Goal: Task Accomplishment & Management: Manage account settings

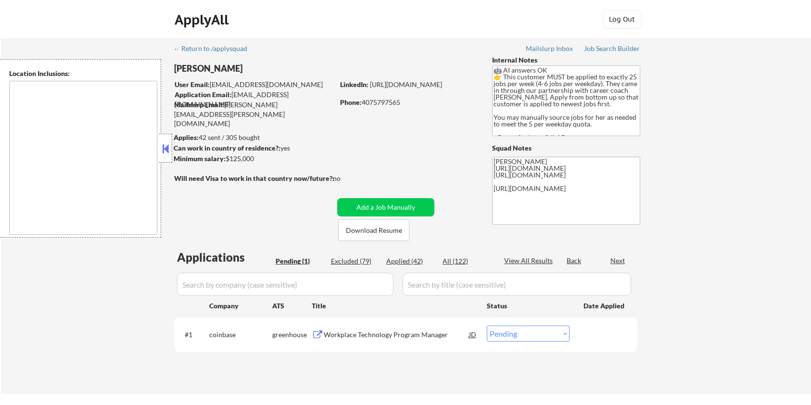
select select ""pending""
type textarea "Seattle, WA Mercer Island, WA Shoreline, WA Tukwila, WA Burien, WA SeaTac, WA W…"
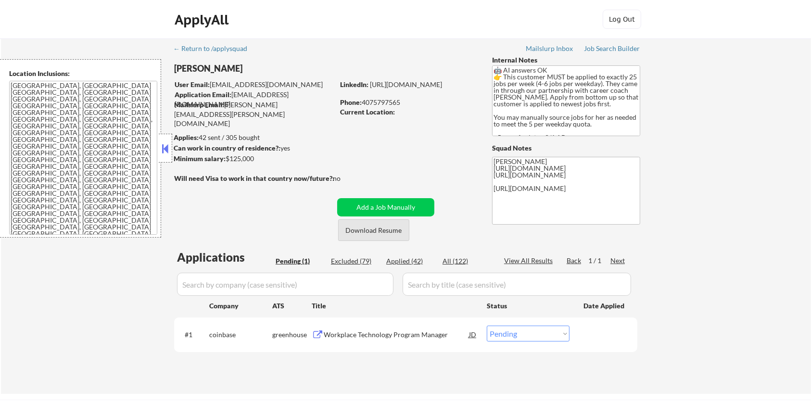
click at [366, 229] on button "Download Resume" at bounding box center [373, 230] width 71 height 22
click at [383, 335] on div "Workplace Technology Program Manager" at bounding box center [396, 335] width 145 height 10
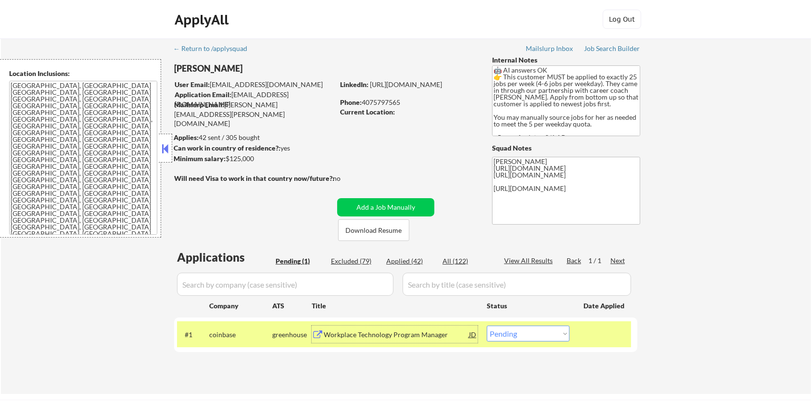
click at [522, 340] on select "Choose an option... Pending Applied Excluded (Questions) Excluded (Expired) Exc…" at bounding box center [528, 334] width 83 height 16
click at [520, 341] on select "Choose an option... Pending Applied Excluded (Questions) Excluded (Expired) Exc…" at bounding box center [528, 334] width 83 height 16
select select ""excluded__bad_match_""
click at [487, 326] on select "Choose an option... Pending Applied Excluded (Questions) Excluded (Expired) Exc…" at bounding box center [528, 334] width 83 height 16
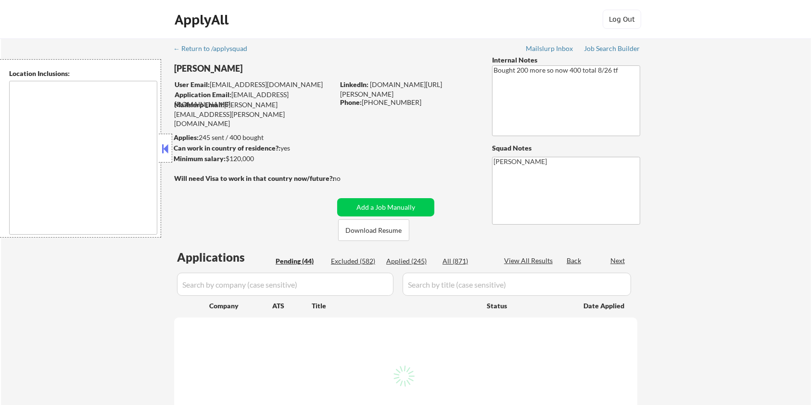
type textarea "[GEOGRAPHIC_DATA], [GEOGRAPHIC_DATA] [GEOGRAPHIC_DATA], [GEOGRAPHIC_DATA] [GEOG…"
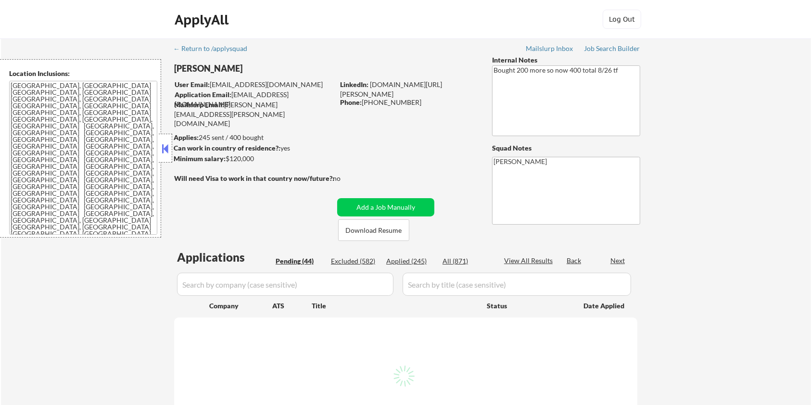
select select ""pending""
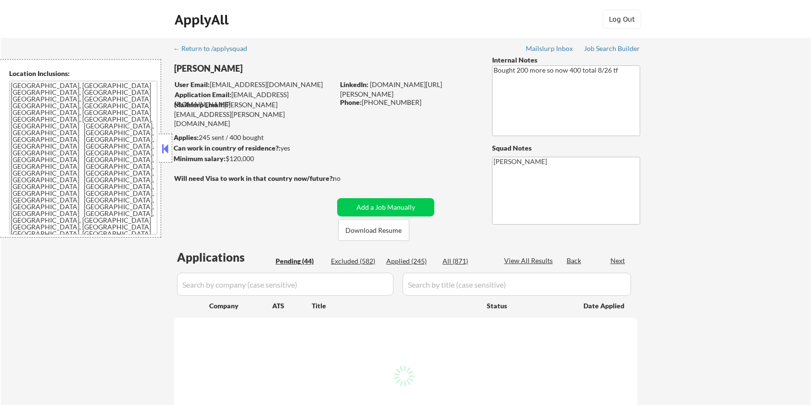
select select ""pending""
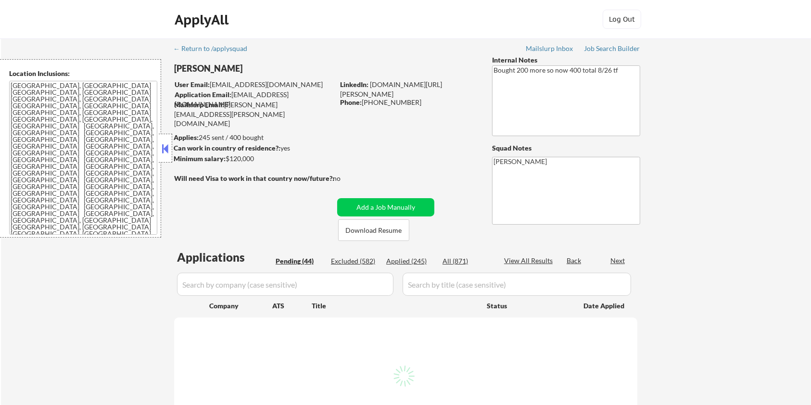
select select ""pending""
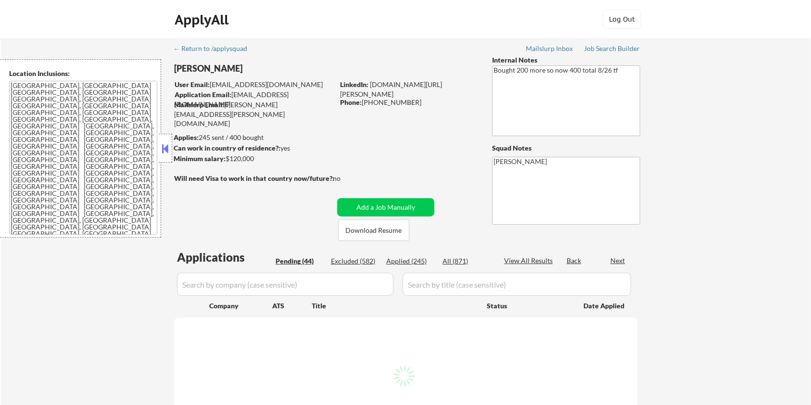
select select ""pending""
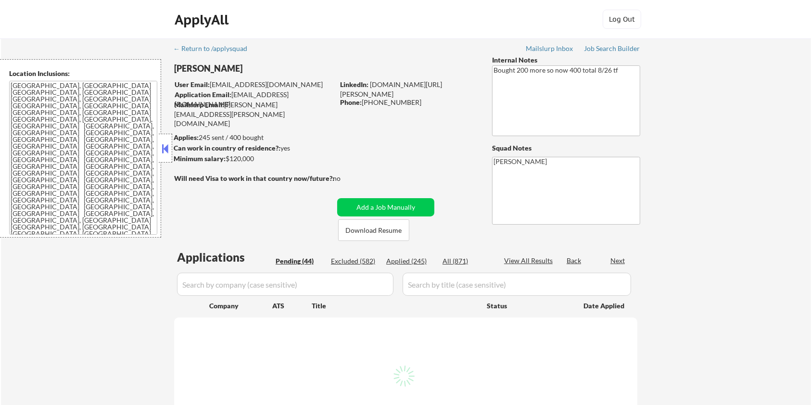
select select ""pending""
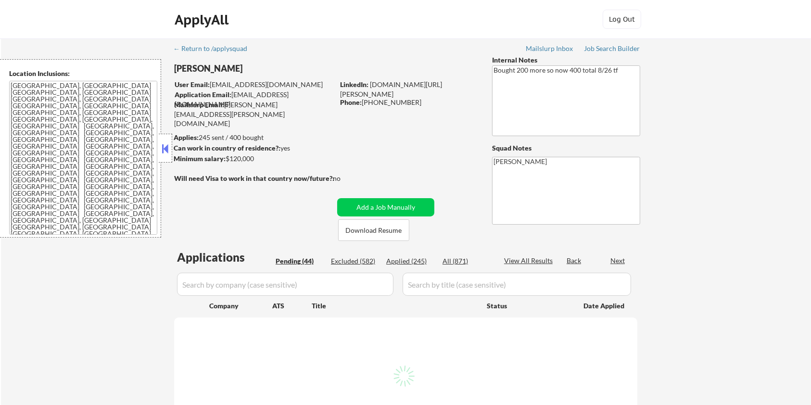
select select ""pending""
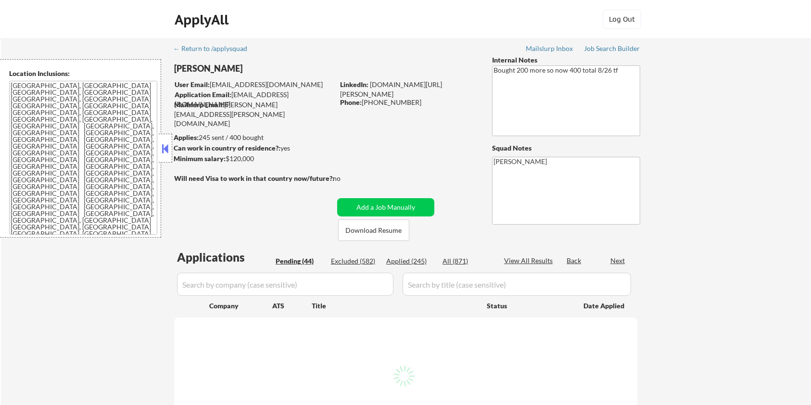
select select ""pending""
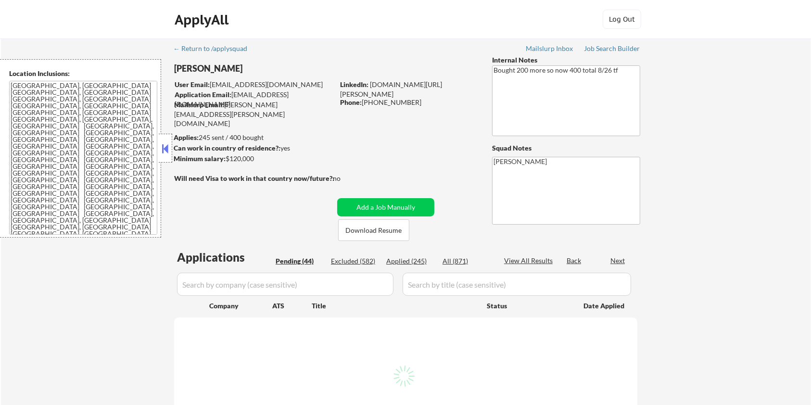
select select ""pending""
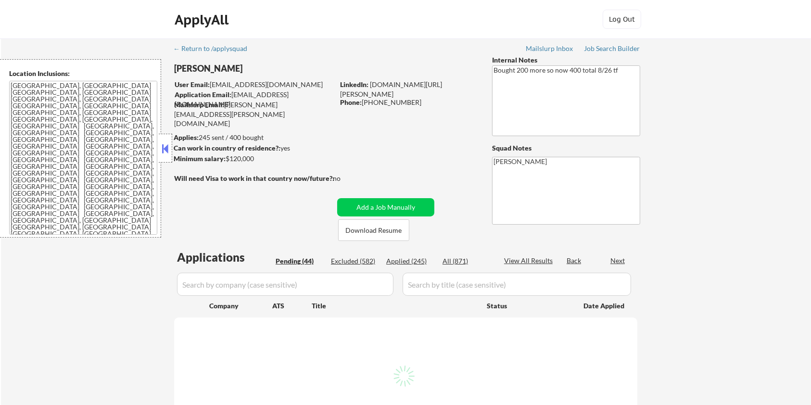
select select ""pending""
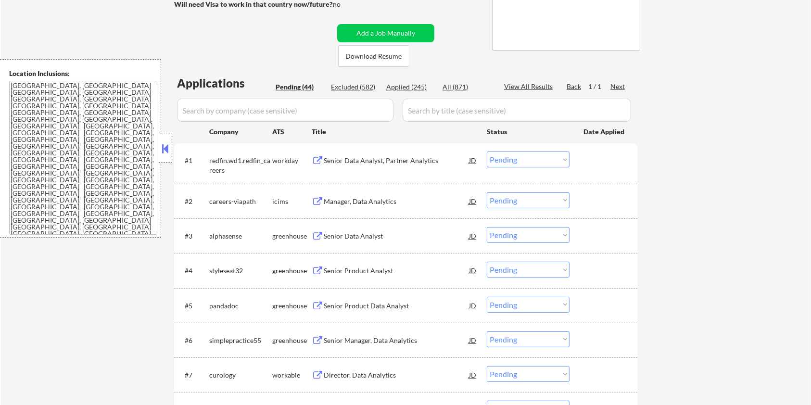
scroll to position [192, 0]
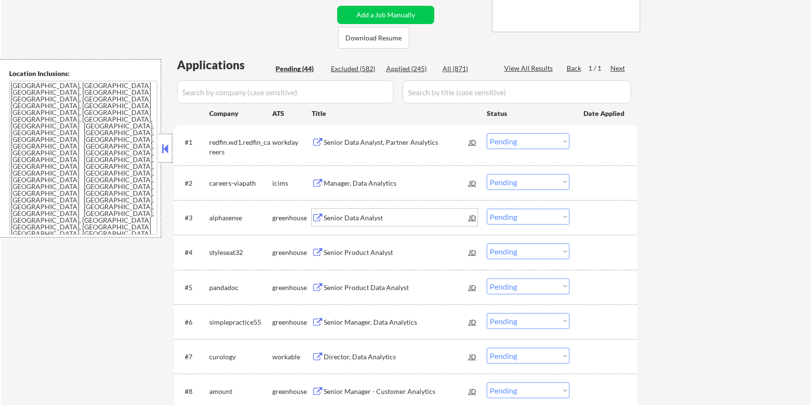
click at [332, 219] on div "Senior Data Analyst" at bounding box center [396, 218] width 145 height 10
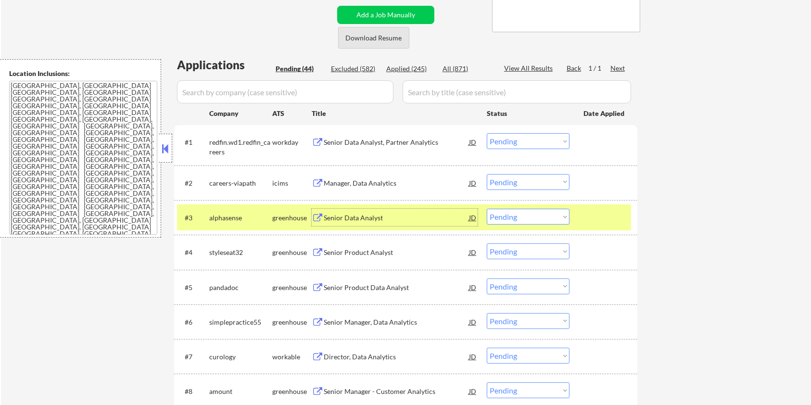
click at [380, 38] on button "Download Resume" at bounding box center [373, 38] width 71 height 22
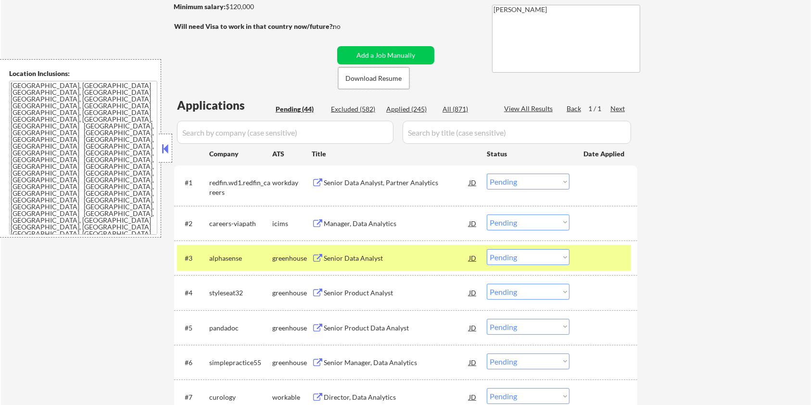
scroll to position [128, 0]
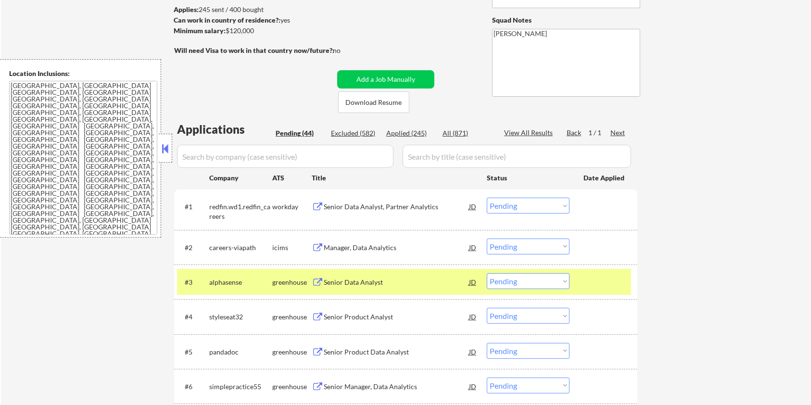
drag, startPoint x: 263, startPoint y: 33, endPoint x: 227, endPoint y: 34, distance: 36.1
click at [227, 34] on div "Minimum salary: $120,000" at bounding box center [254, 31] width 160 height 10
copy div "$120,000"
click at [498, 278] on select "Choose an option... Pending Applied Excluded (Questions) Excluded (Expired) Exc…" at bounding box center [528, 281] width 83 height 16
click at [487, 273] on select "Choose an option... Pending Applied Excluded (Questions) Excluded (Expired) Exc…" at bounding box center [528, 281] width 83 height 16
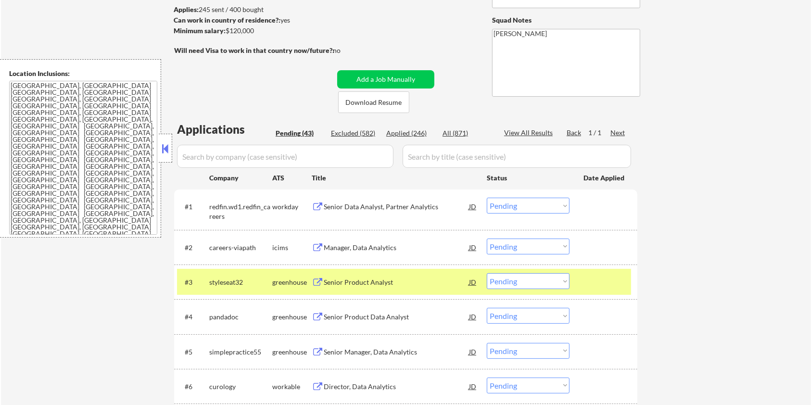
scroll to position [256, 0]
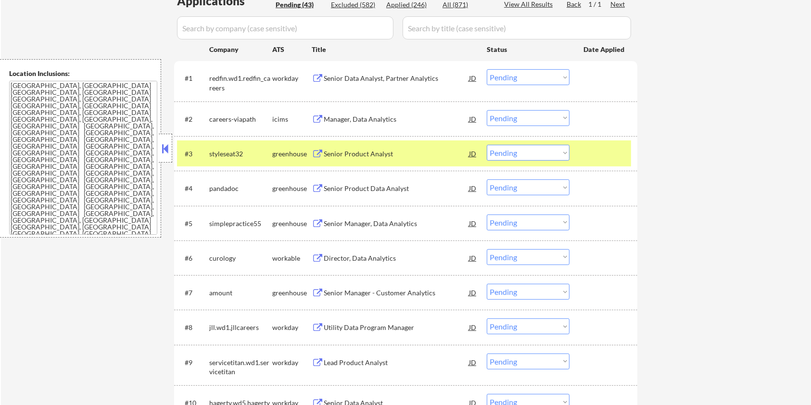
click at [351, 151] on div "Senior Product Analyst" at bounding box center [396, 154] width 145 height 10
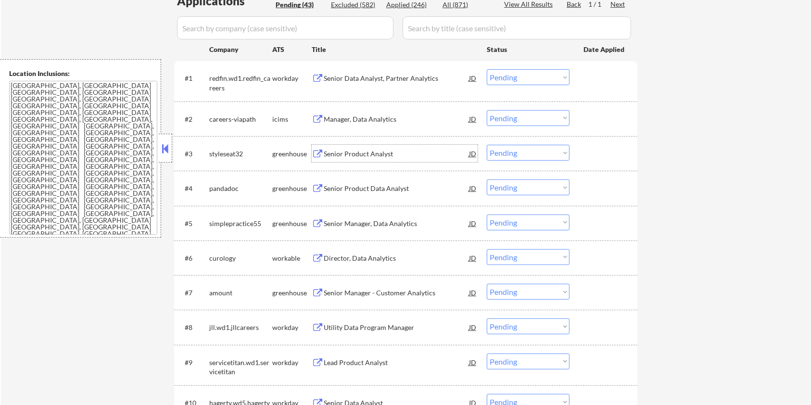
click at [523, 155] on select "Choose an option... Pending Applied Excluded (Questions) Excluded (Expired) Exc…" at bounding box center [528, 153] width 83 height 16
click at [487, 145] on select "Choose an option... Pending Applied Excluded (Questions) Excluded (Expired) Exc…" at bounding box center [528, 153] width 83 height 16
select select ""pending""
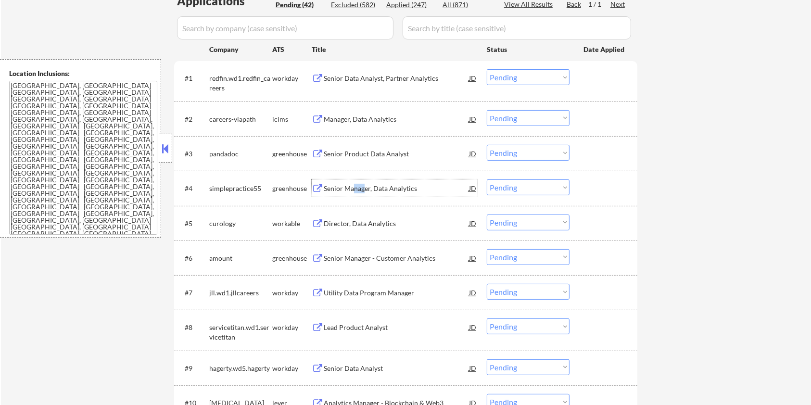
drag, startPoint x: 355, startPoint y: 187, endPoint x: 363, endPoint y: 192, distance: 10.4
click at [363, 192] on div "Senior Manager, Data Analytics" at bounding box center [396, 189] width 145 height 10
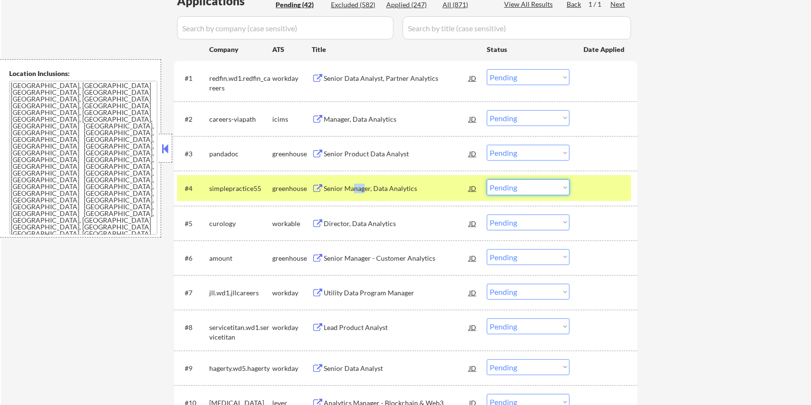
click at [526, 191] on select "Choose an option... Pending Applied Excluded (Questions) Excluded (Expired) Exc…" at bounding box center [528, 187] width 83 height 16
click at [487, 179] on select "Choose an option... Pending Applied Excluded (Questions) Excluded (Expired) Exc…" at bounding box center [528, 187] width 83 height 16
select select ""pending""
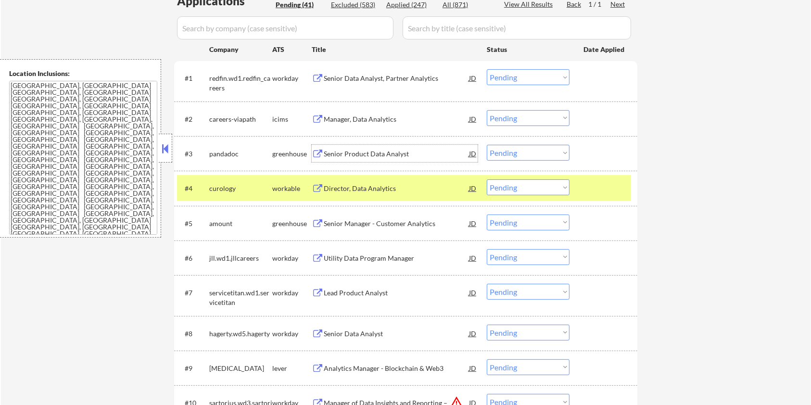
click at [337, 152] on div "Senior Product Data Analyst" at bounding box center [396, 154] width 145 height 10
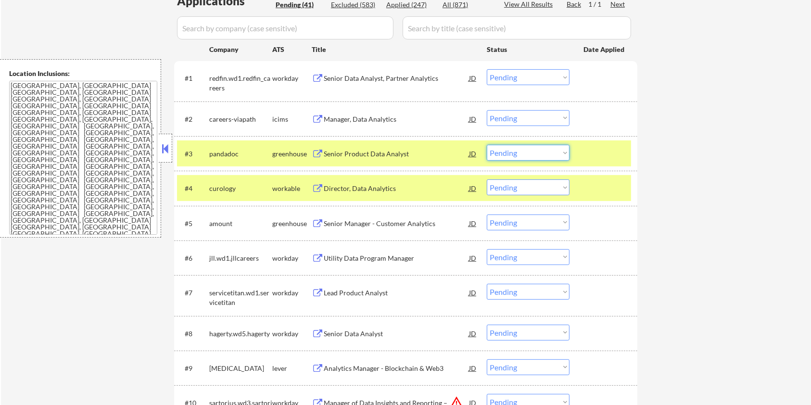
click at [539, 156] on select "Choose an option... Pending Applied Excluded (Questions) Excluded (Expired) Exc…" at bounding box center [528, 153] width 83 height 16
click at [487, 145] on select "Choose an option... Pending Applied Excluded (Questions) Excluded (Expired) Exc…" at bounding box center [528, 153] width 83 height 16
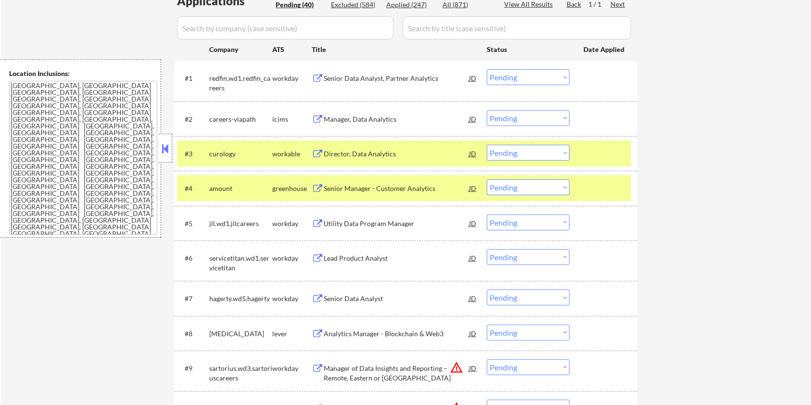
click at [370, 151] on div "Director, Data Analytics" at bounding box center [396, 154] width 145 height 10
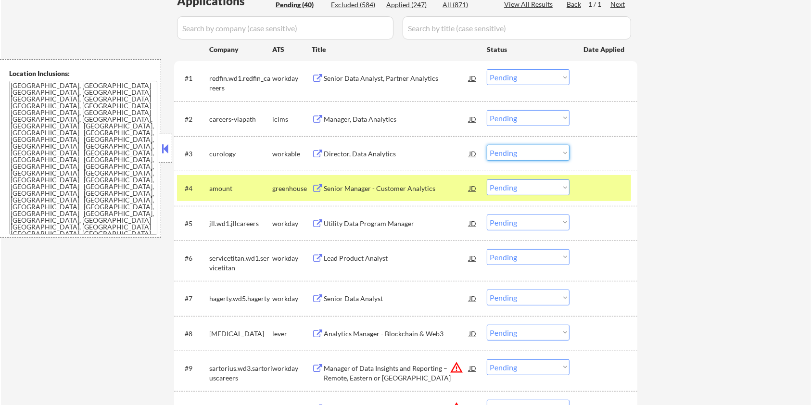
click at [534, 154] on select "Choose an option... Pending Applied Excluded (Questions) Excluded (Expired) Exc…" at bounding box center [528, 153] width 83 height 16
click at [487, 145] on select "Choose an option... Pending Applied Excluded (Questions) Excluded (Expired) Exc…" at bounding box center [528, 153] width 83 height 16
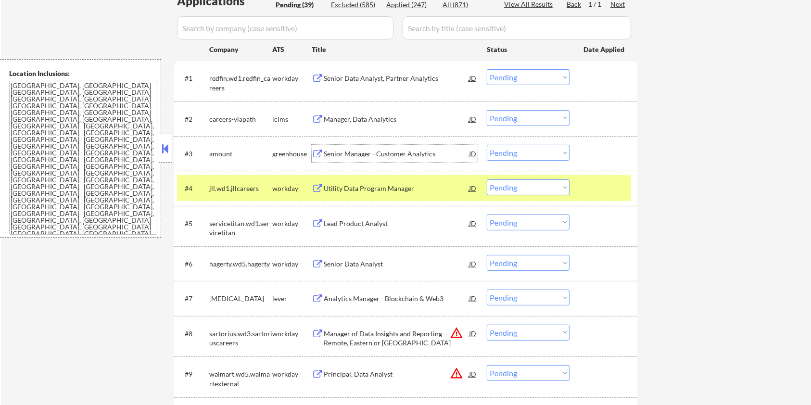
click at [365, 152] on div "Senior Manager - Customer Analytics" at bounding box center [396, 154] width 145 height 10
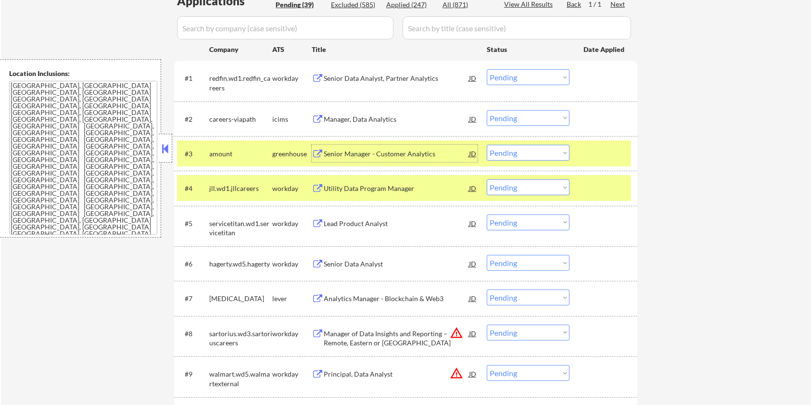
click at [542, 151] on select "Choose an option... Pending Applied Excluded (Questions) Excluded (Expired) Exc…" at bounding box center [528, 153] width 83 height 16
click at [487, 145] on select "Choose an option... Pending Applied Excluded (Questions) Excluded (Expired) Exc…" at bounding box center [528, 153] width 83 height 16
select select ""pending""
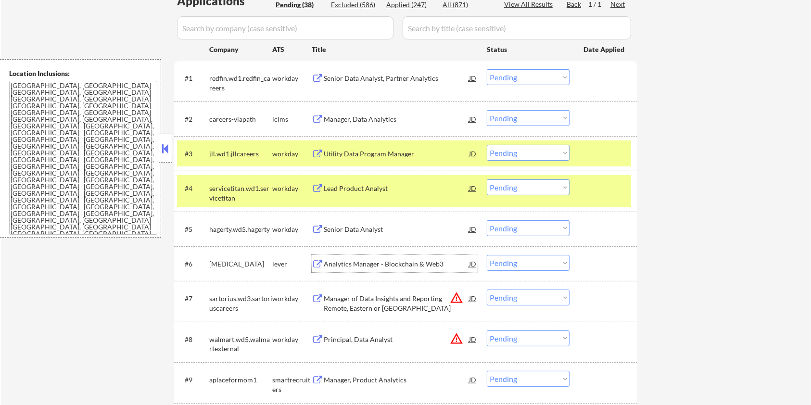
click at [377, 266] on div "Analytics Manager - Blockchain & Web3" at bounding box center [396, 264] width 145 height 10
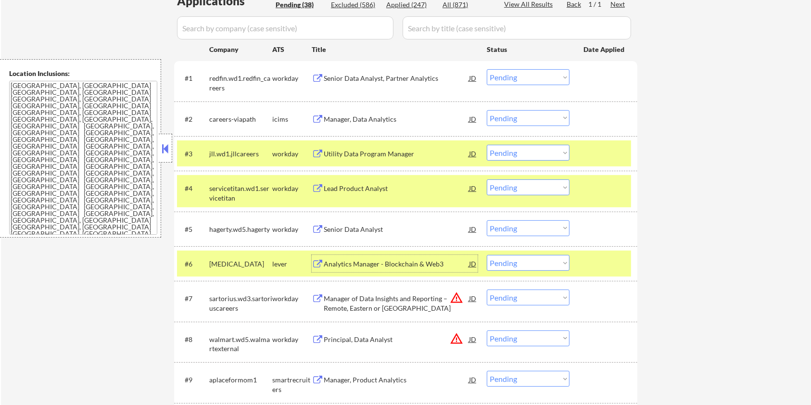
click at [554, 268] on select "Choose an option... Pending Applied Excluded (Questions) Excluded (Expired) Exc…" at bounding box center [528, 263] width 83 height 16
click at [487, 255] on select "Choose an option... Pending Applied Excluded (Questions) Excluded (Expired) Exc…" at bounding box center [528, 263] width 83 height 16
select select ""pending""
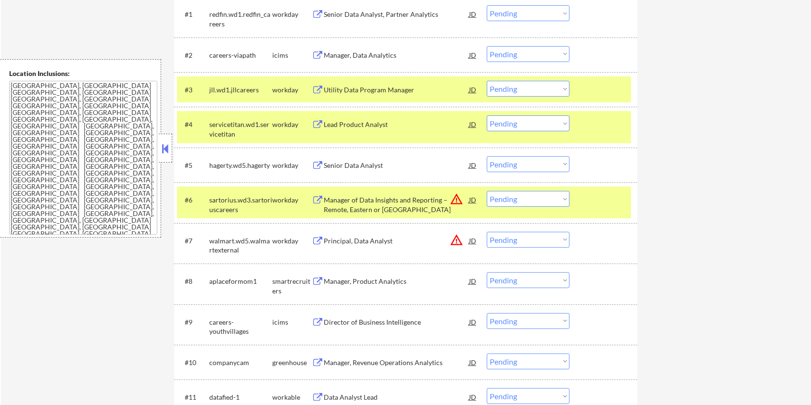
scroll to position [449, 0]
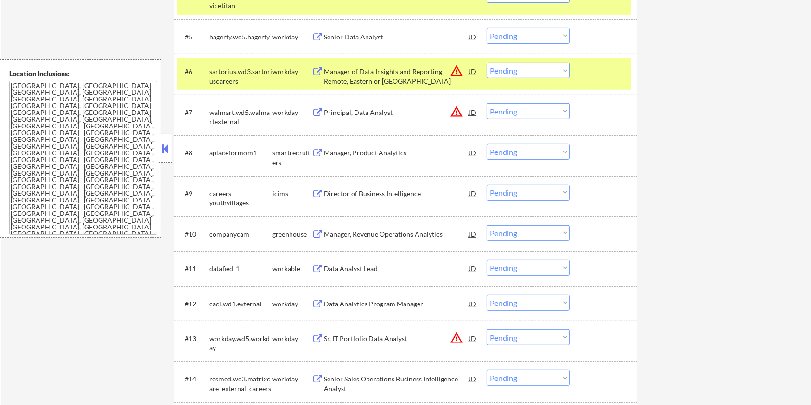
click at [366, 155] on div "Manager, Product Analytics" at bounding box center [396, 153] width 145 height 10
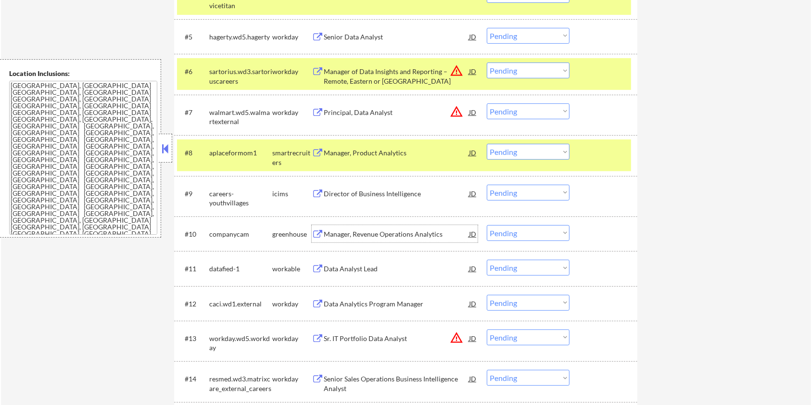
click at [349, 237] on div "Manager, Revenue Operations Analytics" at bounding box center [396, 235] width 145 height 10
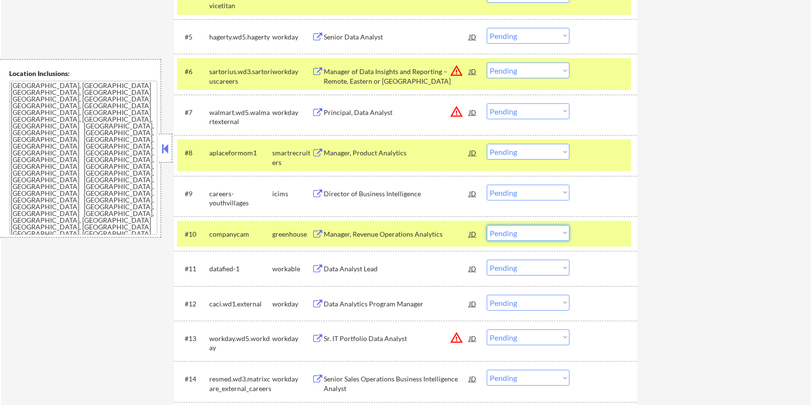
drag, startPoint x: 556, startPoint y: 234, endPoint x: 550, endPoint y: 234, distance: 5.3
click at [556, 234] on select "Choose an option... Pending Applied Excluded (Questions) Excluded (Expired) Exc…" at bounding box center [528, 233] width 83 height 16
click at [487, 225] on select "Choose an option... Pending Applied Excluded (Questions) Excluded (Expired) Exc…" at bounding box center [528, 233] width 83 height 16
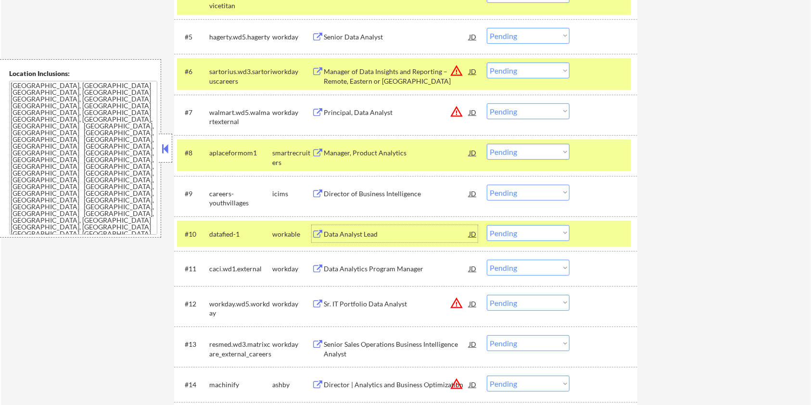
click at [350, 230] on div "Data Analyst Lead" at bounding box center [396, 235] width 145 height 10
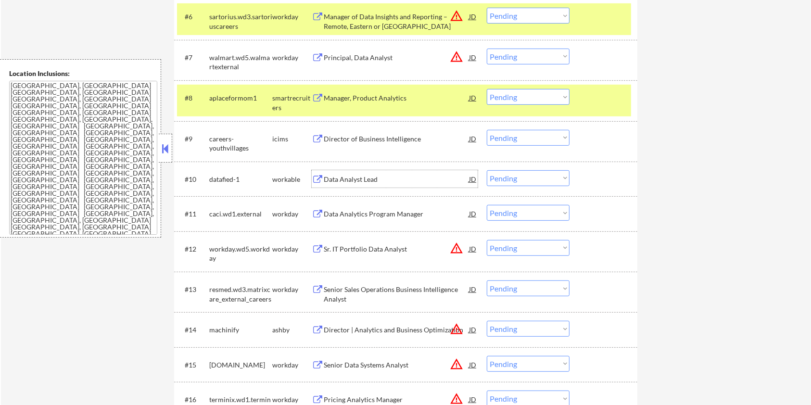
scroll to position [513, 0]
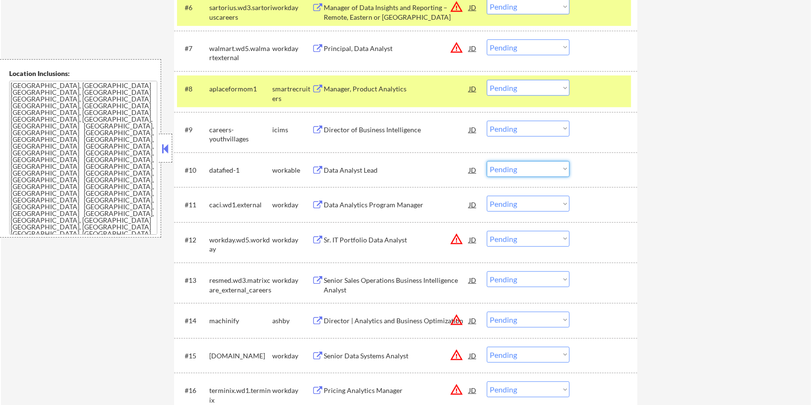
click at [544, 168] on select "Choose an option... Pending Applied Excluded (Questions) Excluded (Expired) Exc…" at bounding box center [528, 169] width 83 height 16
click at [487, 161] on select "Choose an option... Pending Applied Excluded (Questions) Excluded (Expired) Exc…" at bounding box center [528, 169] width 83 height 16
select select ""pending""
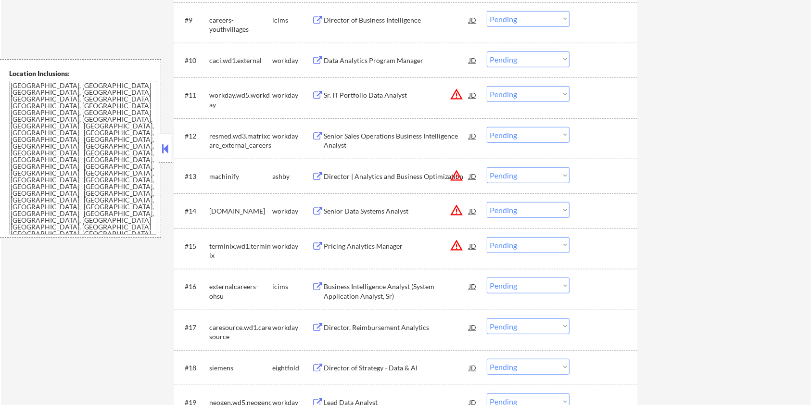
scroll to position [705, 0]
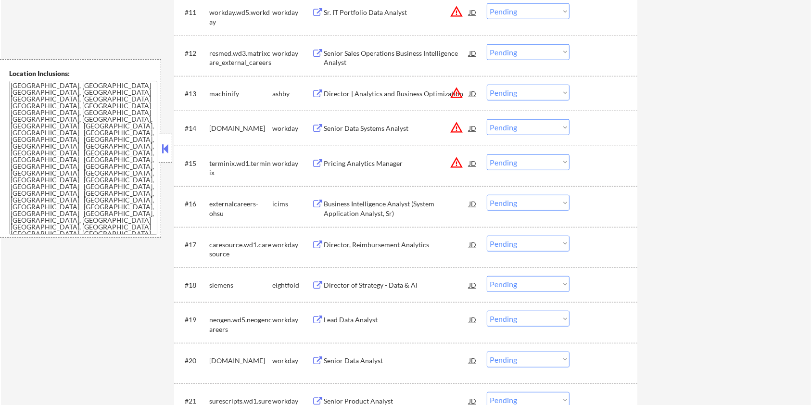
click at [367, 90] on div "Director | Analytics and Business Optimization" at bounding box center [396, 94] width 145 height 10
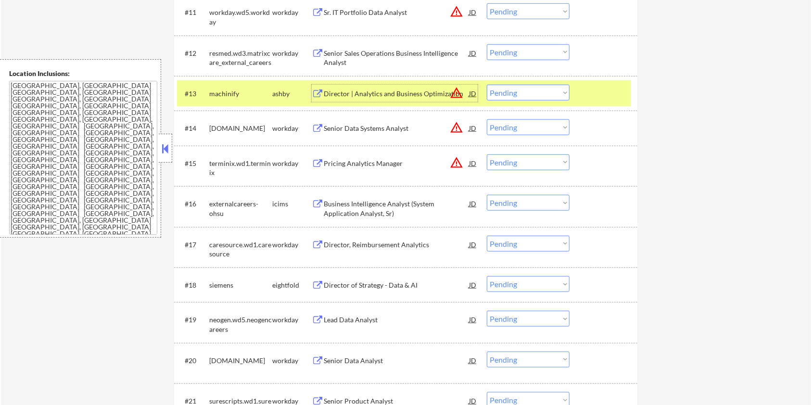
click at [539, 89] on select "Choose an option... Pending Applied Excluded (Questions) Excluded (Expired) Exc…" at bounding box center [528, 93] width 83 height 16
click at [487, 85] on select "Choose an option... Pending Applied Excluded (Questions) Excluded (Expired) Exc…" at bounding box center [528, 93] width 83 height 16
select select ""pending""
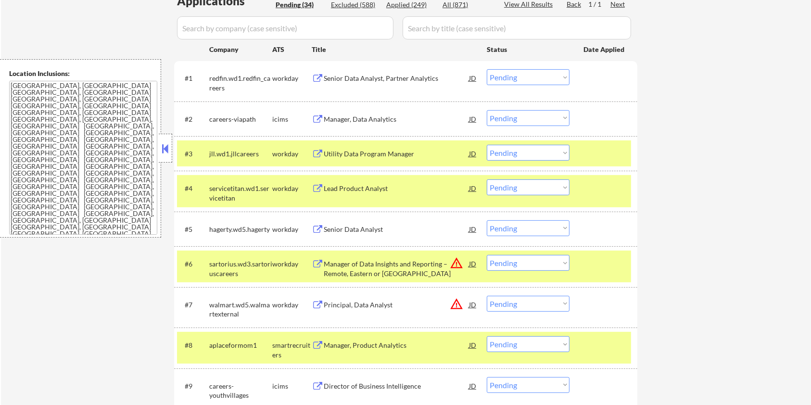
scroll to position [192, 0]
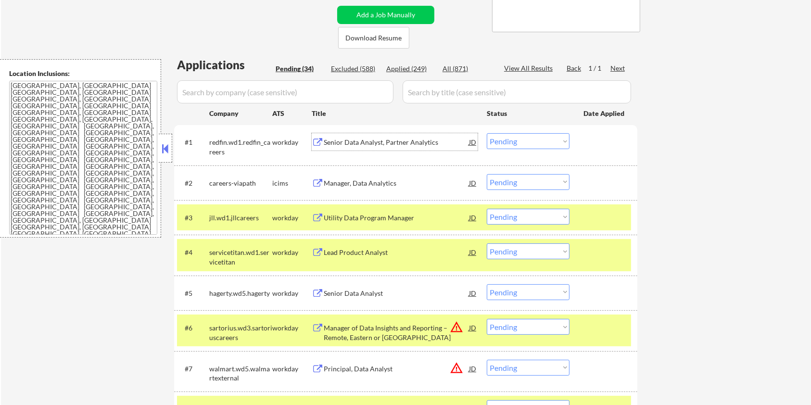
click at [358, 143] on div "Senior Data Analyst, Partner Analytics" at bounding box center [396, 143] width 145 height 10
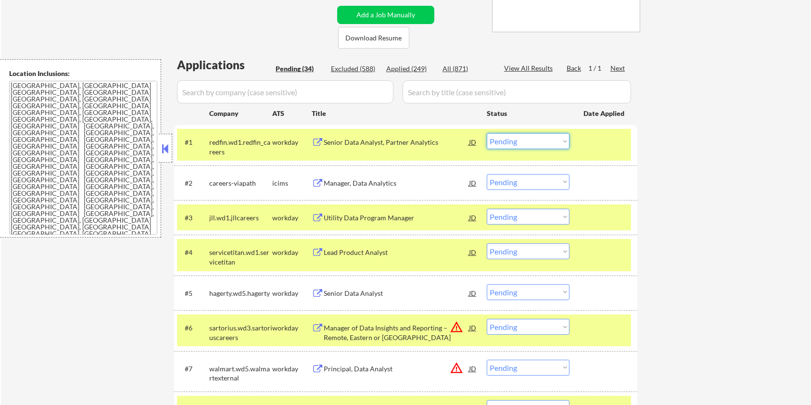
click at [560, 137] on select "Choose an option... Pending Applied Excluded (Questions) Excluded (Expired) Exc…" at bounding box center [528, 141] width 83 height 16
click at [487, 133] on select "Choose an option... Pending Applied Excluded (Questions) Excluded (Expired) Exc…" at bounding box center [528, 141] width 83 height 16
select select ""pending""
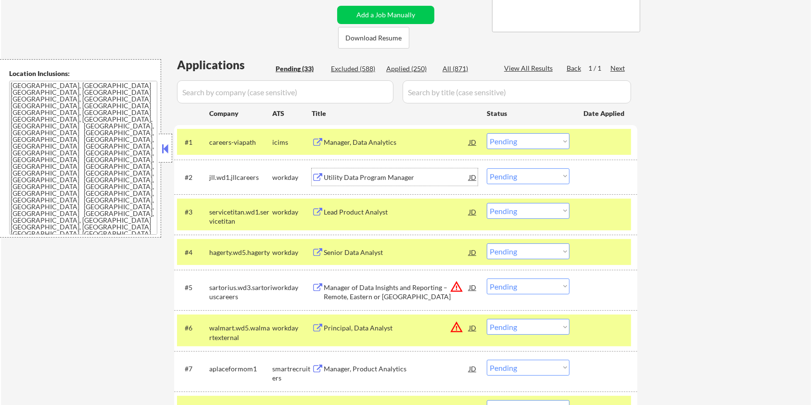
click at [368, 174] on div "Utility Data Program Manager" at bounding box center [396, 178] width 145 height 10
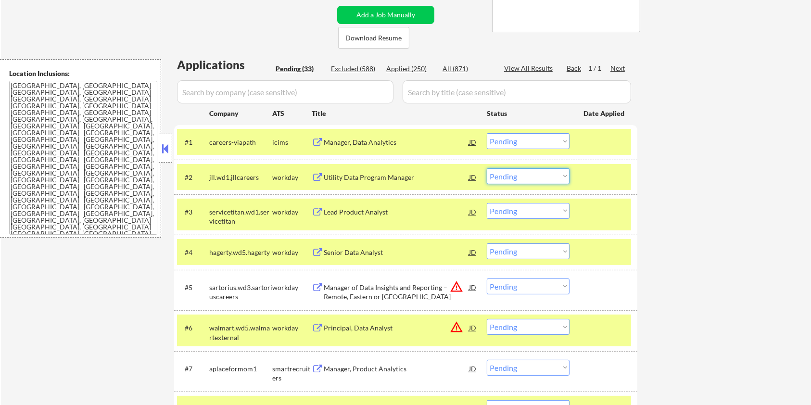
click at [542, 176] on select "Choose an option... Pending Applied Excluded (Questions) Excluded (Expired) Exc…" at bounding box center [528, 176] width 83 height 16
click at [487, 168] on select "Choose an option... Pending Applied Excluded (Questions) Excluded (Expired) Exc…" at bounding box center [528, 176] width 83 height 16
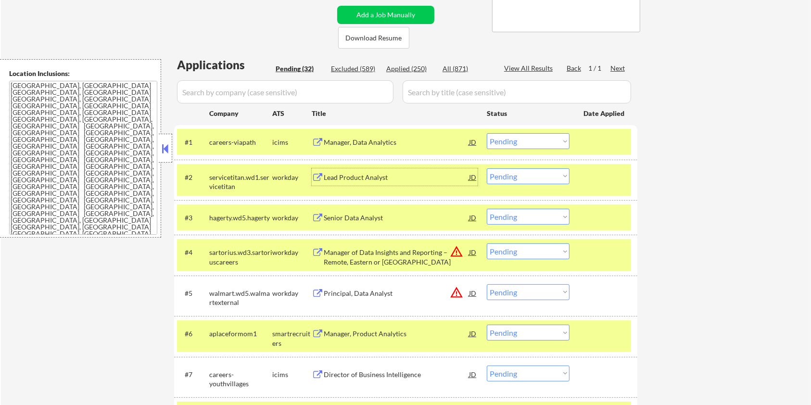
click at [354, 176] on div "Lead Product Analyst" at bounding box center [396, 178] width 145 height 10
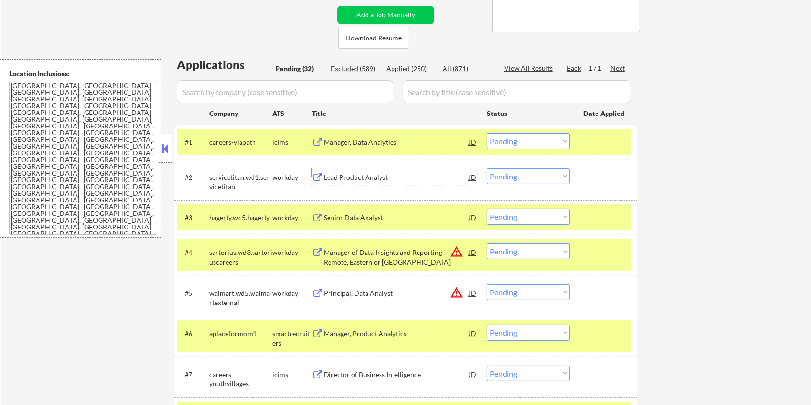
click at [541, 175] on select "Choose an option... Pending Applied Excluded (Questions) Excluded (Expired) Exc…" at bounding box center [528, 176] width 83 height 16
click at [487, 168] on select "Choose an option... Pending Applied Excluded (Questions) Excluded (Expired) Exc…" at bounding box center [528, 176] width 83 height 16
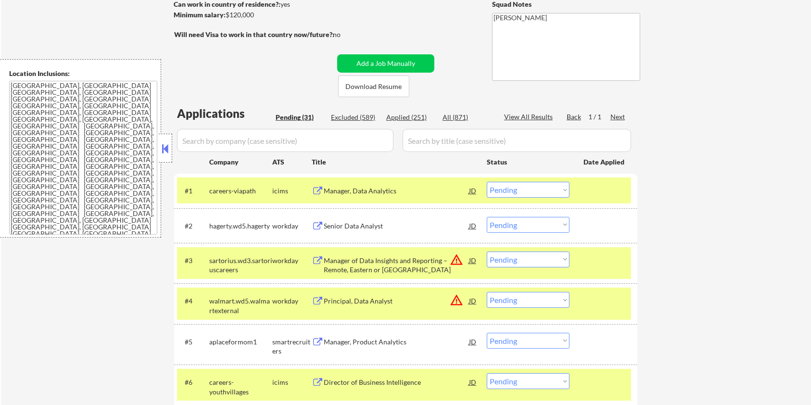
scroll to position [128, 0]
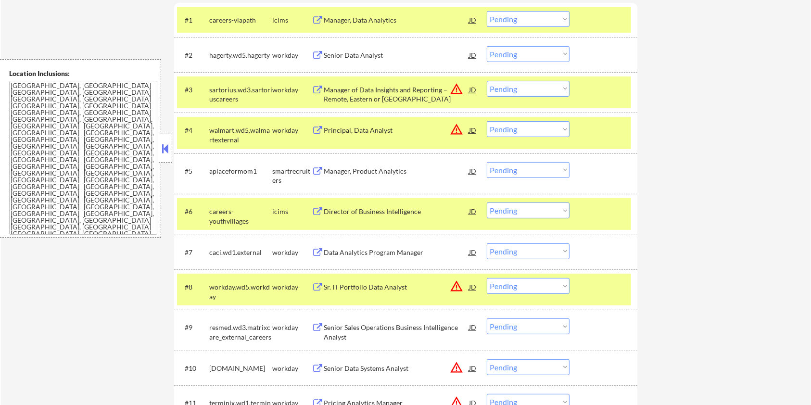
scroll to position [256, 0]
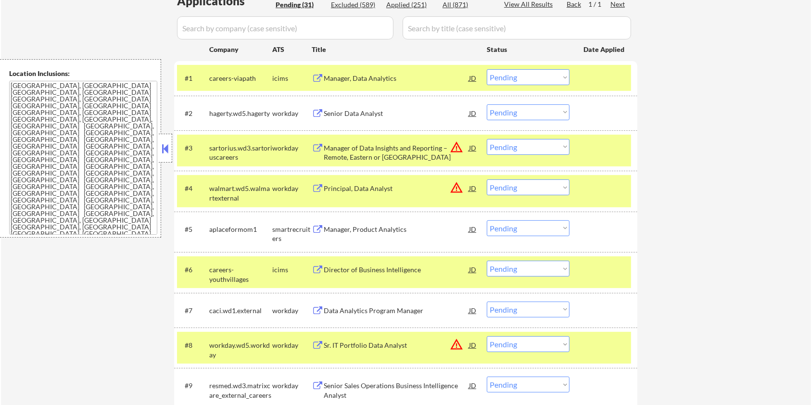
click at [352, 109] on div "Senior Data Analyst" at bounding box center [396, 114] width 145 height 10
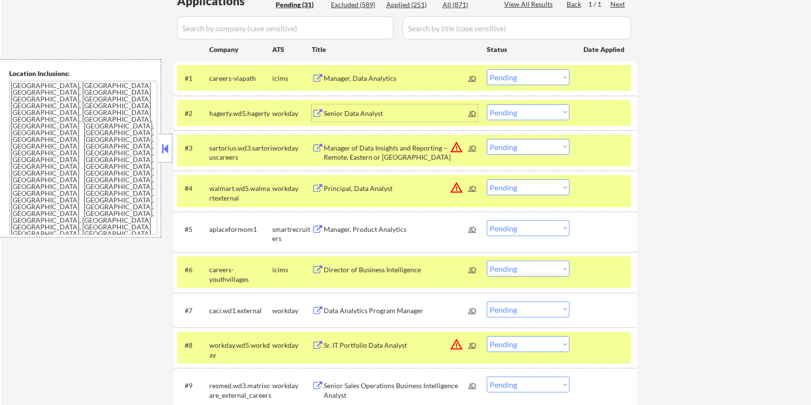
click at [519, 112] on select "Choose an option... Pending Applied Excluded (Questions) Excluded (Expired) Exc…" at bounding box center [528, 112] width 83 height 16
click at [487, 104] on select "Choose an option... Pending Applied Excluded (Questions) Excluded (Expired) Exc…" at bounding box center [528, 112] width 83 height 16
select select ""pending""
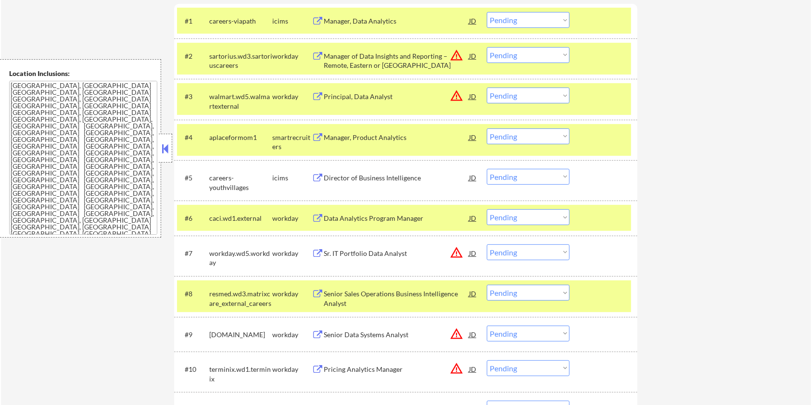
scroll to position [320, 0]
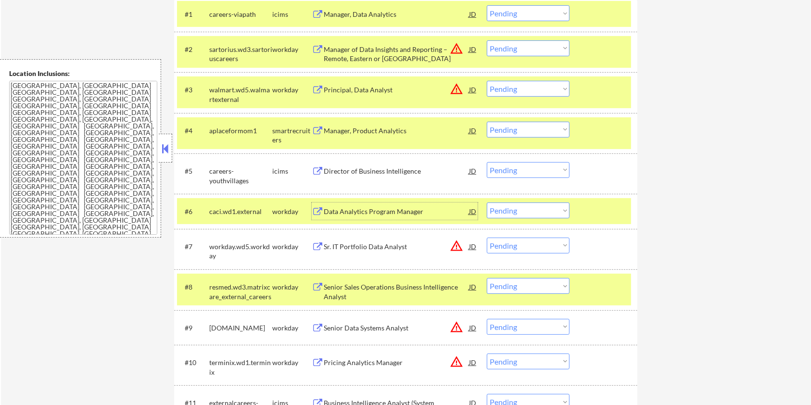
click at [352, 211] on div "Data Analytics Program Manager" at bounding box center [396, 212] width 145 height 10
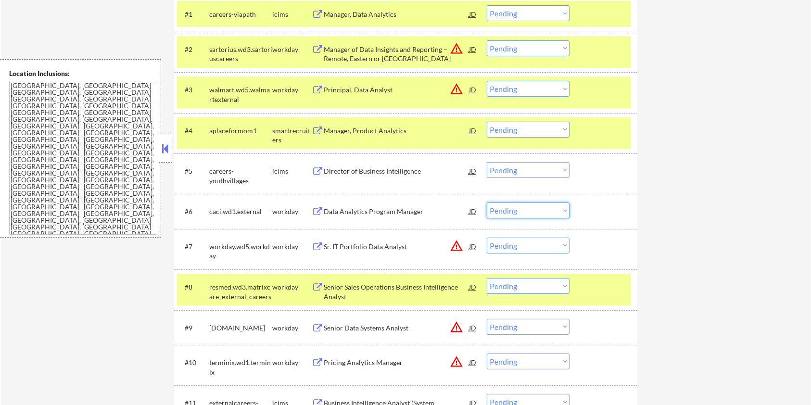
click at [521, 213] on select "Choose an option... Pending Applied Excluded (Questions) Excluded (Expired) Exc…" at bounding box center [528, 211] width 83 height 16
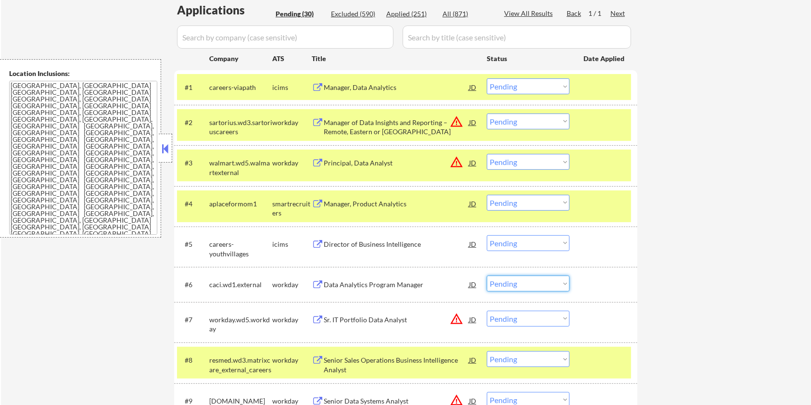
scroll to position [256, 0]
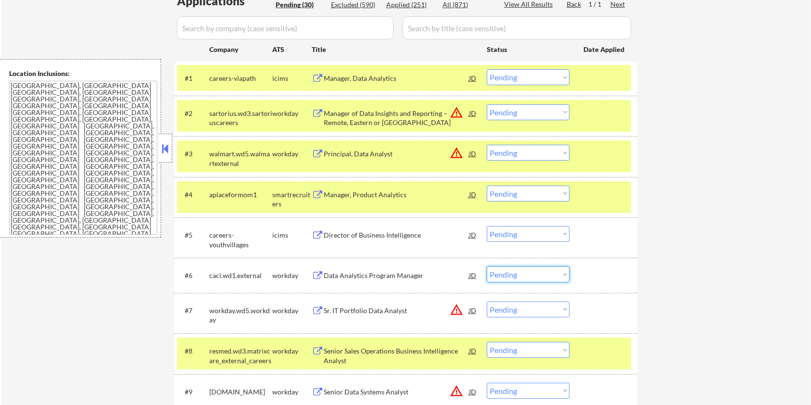
click at [526, 274] on select "Choose an option... Pending Applied Excluded (Questions) Excluded (Expired) Exc…" at bounding box center [528, 275] width 83 height 16
click at [487, 267] on select "Choose an option... Pending Applied Excluded (Questions) Excluded (Expired) Exc…" at bounding box center [528, 275] width 83 height 16
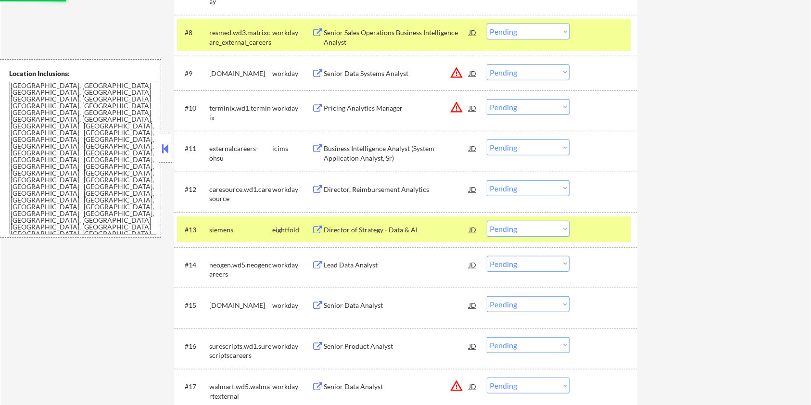
select select ""pending""
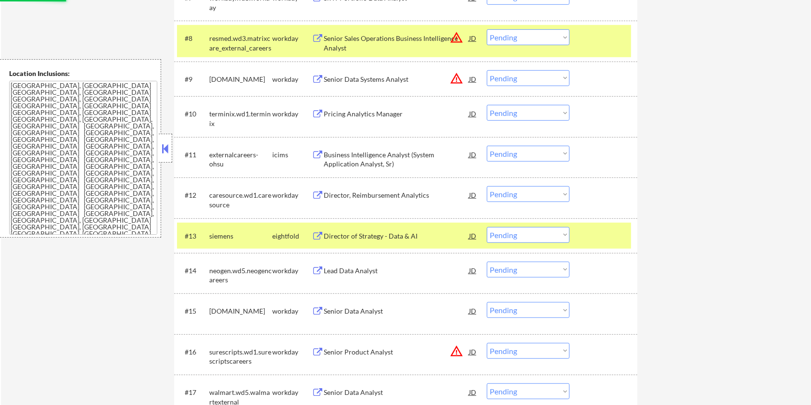
scroll to position [641, 0]
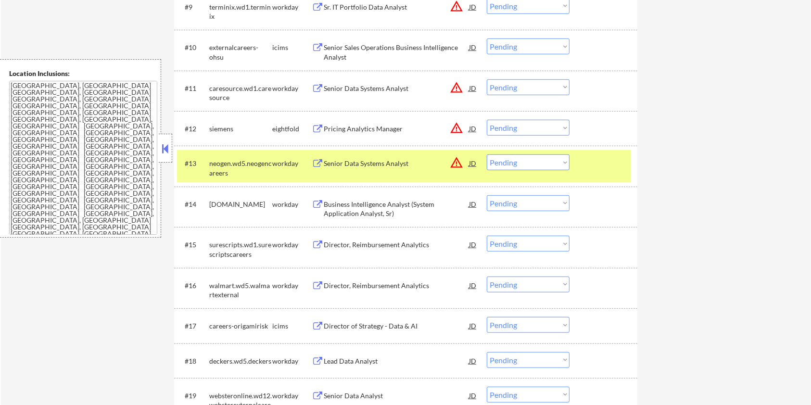
select select ""PLACEHOLDER_1427118222253""
select select ""pending""
select select ""PLACEHOLDER_1427118222253""
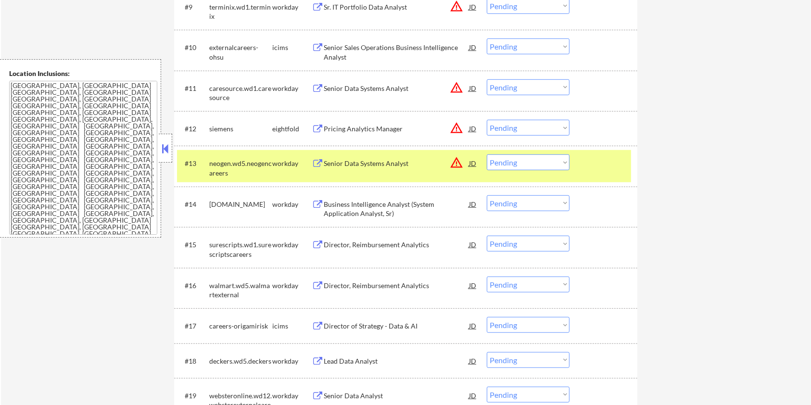
select select ""PLACEHOLDER_1427118222253""
select select ""pending""
